Goal: Navigation & Orientation: Find specific page/section

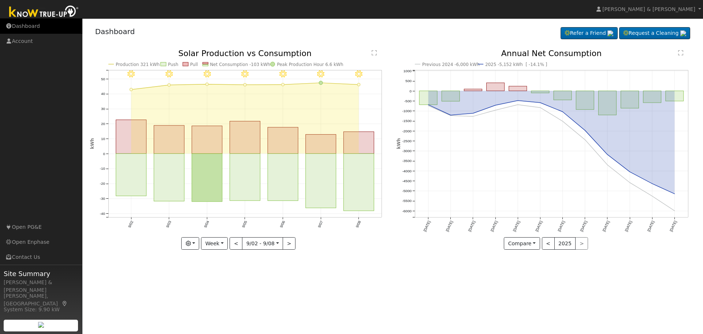
click at [32, 25] on link "Dashboard" at bounding box center [41, 26] width 82 height 15
click at [28, 26] on link "Dashboard" at bounding box center [41, 26] width 82 height 15
click at [41, 25] on link "Dashboard" at bounding box center [41, 26] width 82 height 15
